Goal: Navigation & Orientation: Go to known website

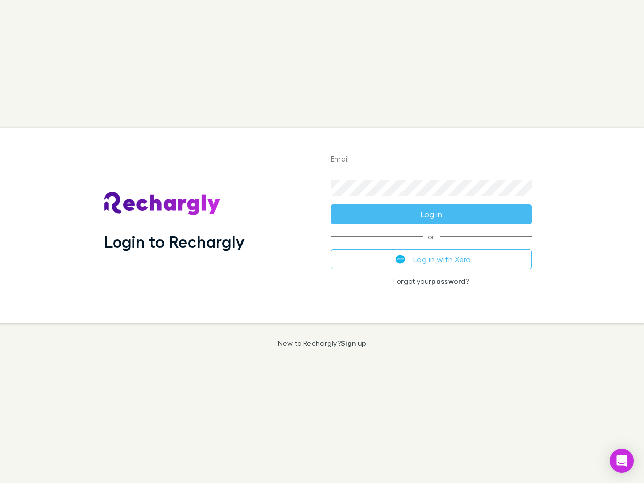
click at [322, 241] on div "Login to Rechargly" at bounding box center [209, 225] width 226 height 195
click at [431, 160] on input "Email" at bounding box center [431, 160] width 201 height 16
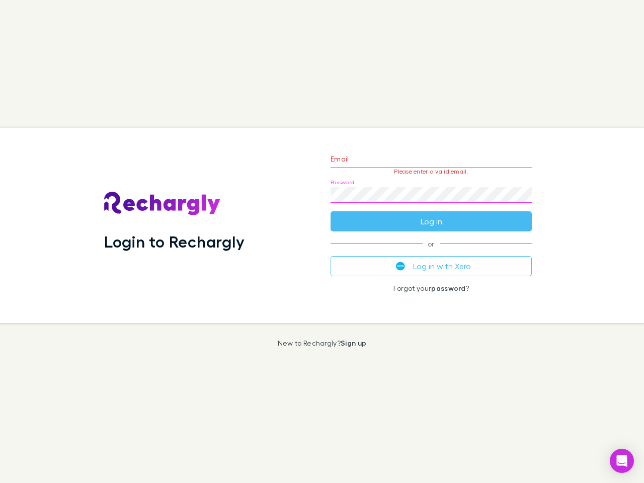
click at [431, 214] on form "Email Please enter a valid email. Password Log in" at bounding box center [431, 188] width 201 height 88
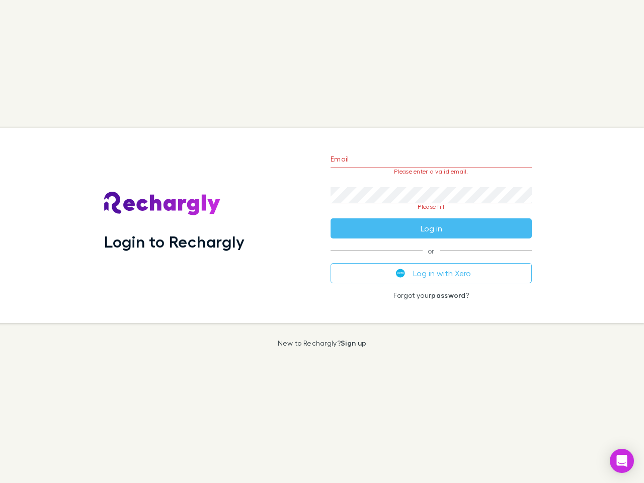
click at [431, 259] on div "Email Please enter a valid email. Password Please fill Log in or Log in with Xe…" at bounding box center [430, 225] width 217 height 195
click at [622, 461] on icon "Open Intercom Messenger" at bounding box center [622, 461] width 11 height 12
